Goal: Navigation & Orientation: Find specific page/section

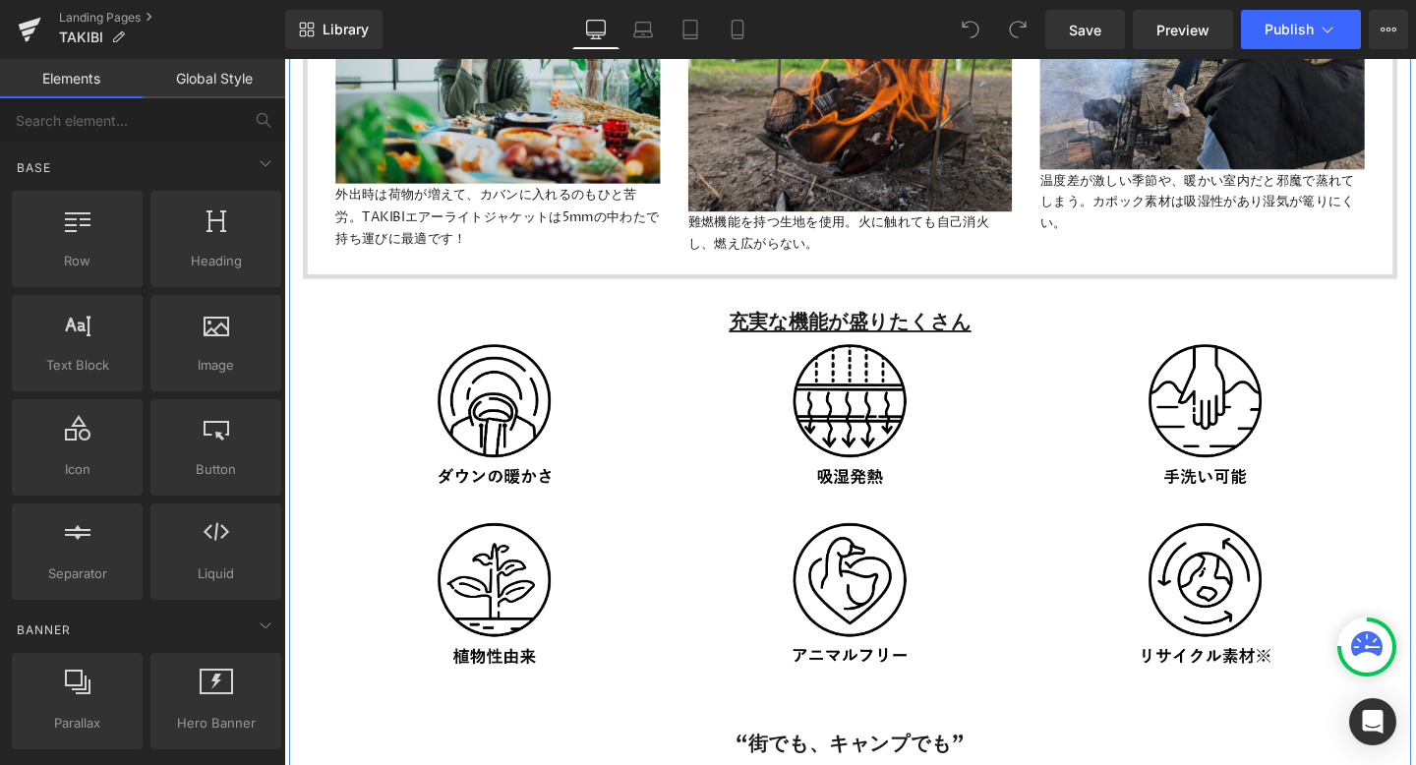
scroll to position [6428, 0]
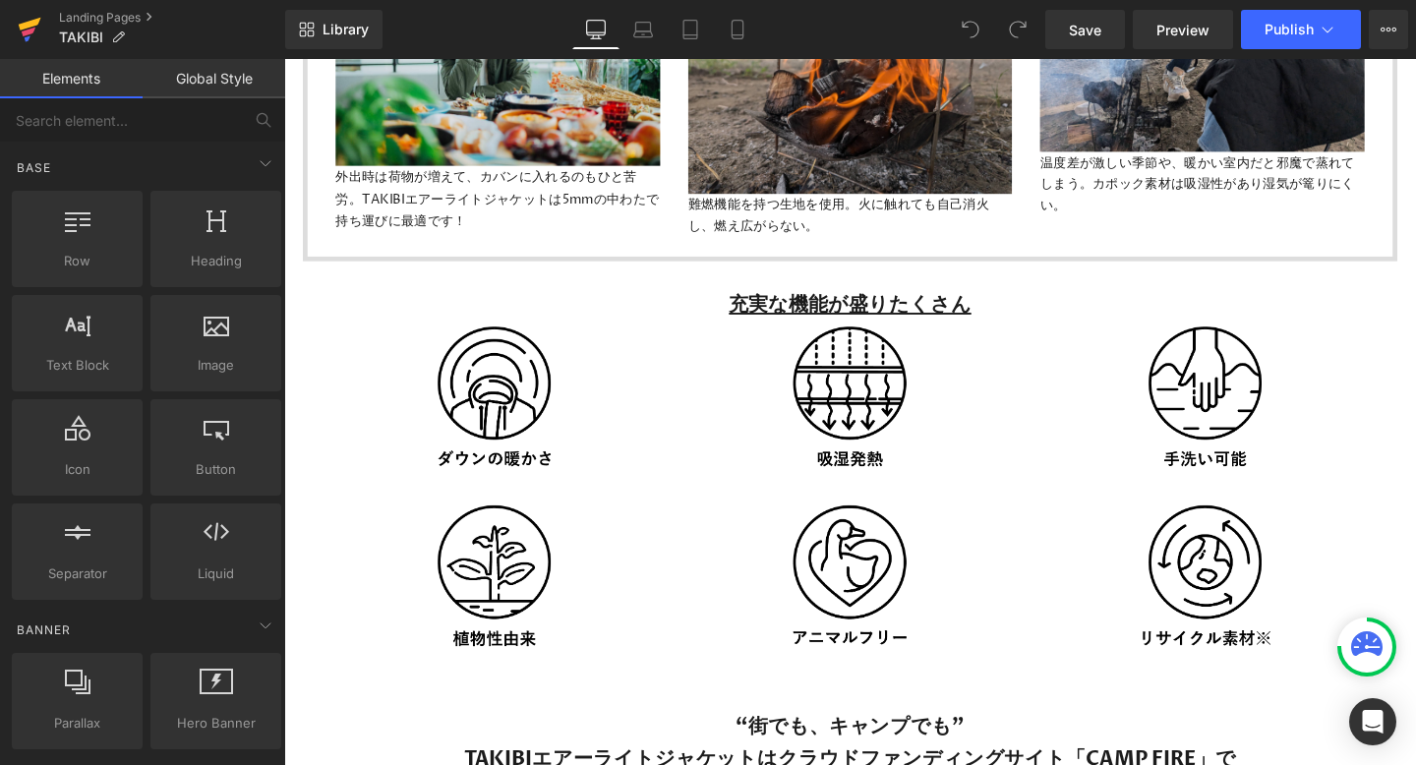
click at [24, 29] on icon at bounding box center [30, 24] width 23 height 13
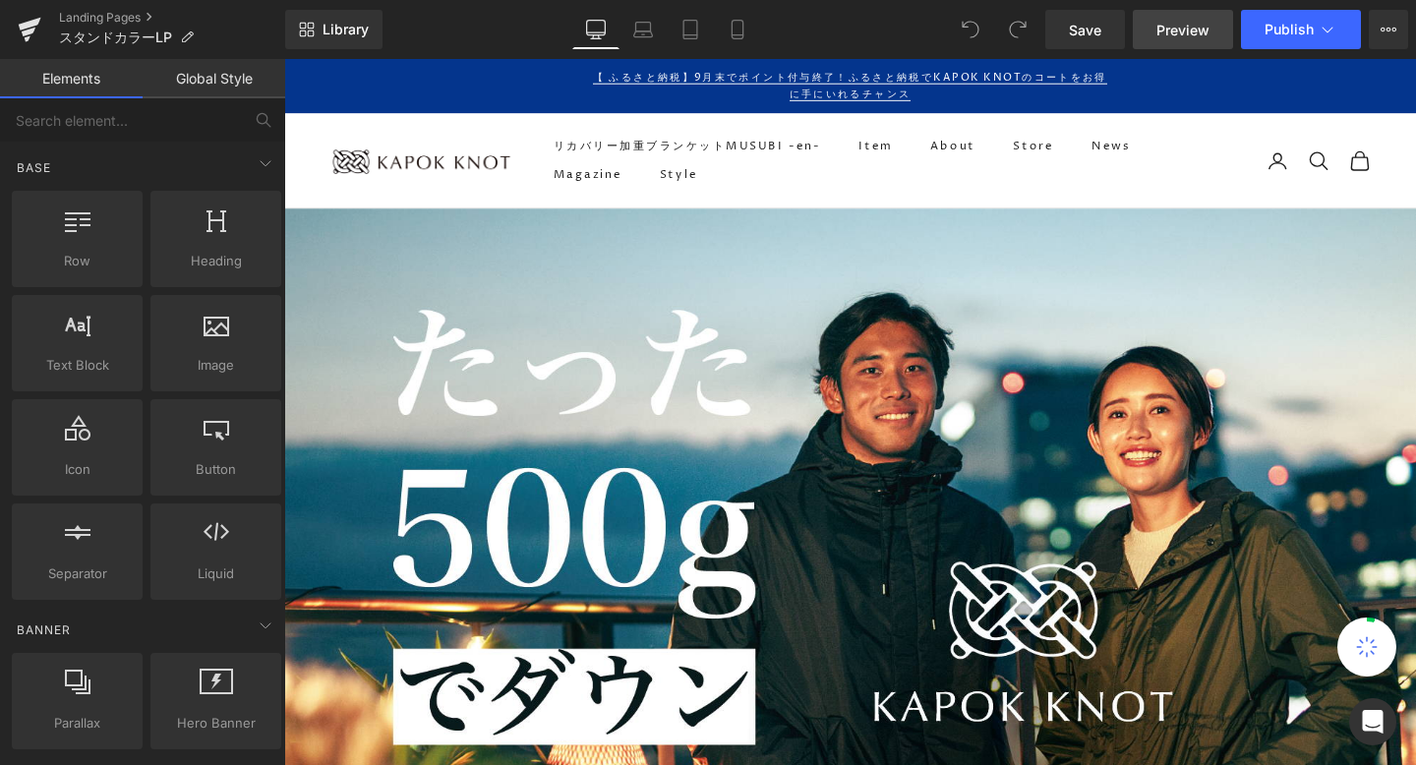
click at [1168, 32] on span "Preview" at bounding box center [1182, 30] width 53 height 21
